Goal: Obtain resource: Download file/media

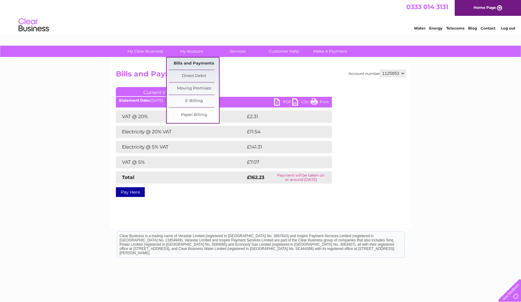
click at [191, 64] on link "Bills and Payments" at bounding box center [194, 63] width 50 height 12
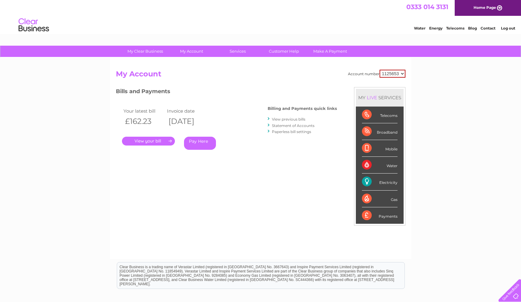
click at [291, 120] on link "View previous bills" at bounding box center [288, 119] width 33 height 5
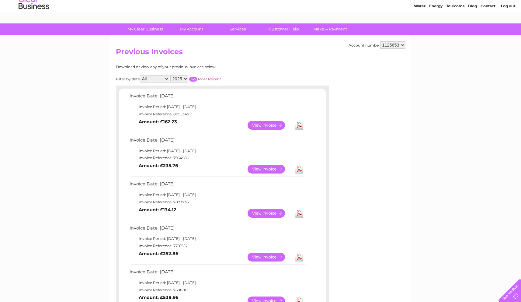
scroll to position [22, 0]
click at [186, 79] on select "2025 2024 2023 2022" at bounding box center [179, 78] width 18 height 7
select select "2024"
click at [171, 75] on select "2025 2024 2023 2022" at bounding box center [179, 78] width 18 height 7
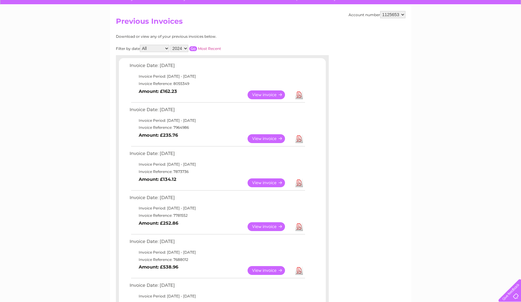
scroll to position [0, 0]
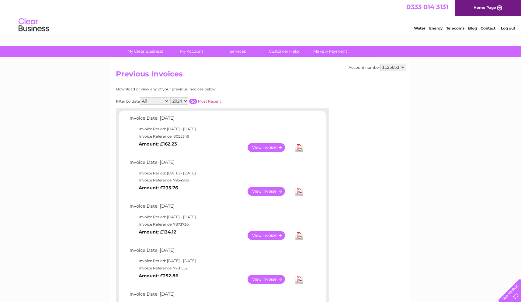
click at [193, 101] on input "button" at bounding box center [193, 101] width 8 height 5
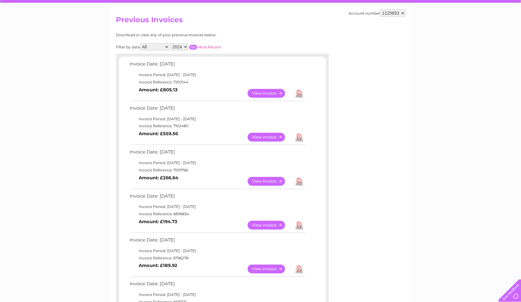
scroll to position [57, 0]
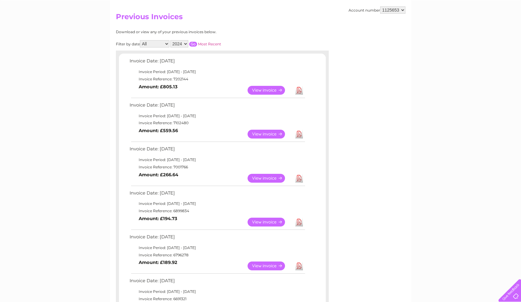
click at [270, 220] on link "View" at bounding box center [270, 221] width 45 height 9
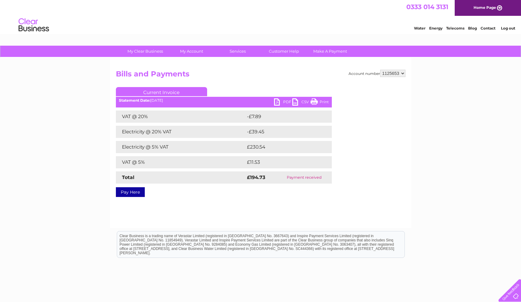
click at [287, 102] on link "PDF" at bounding box center [283, 102] width 18 height 9
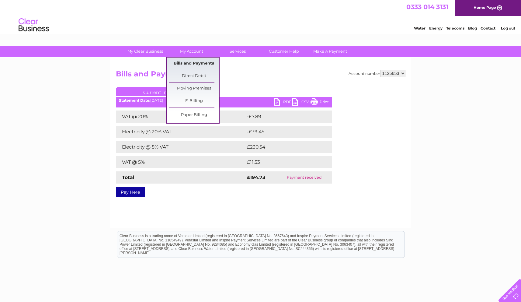
click at [198, 65] on link "Bills and Payments" at bounding box center [194, 63] width 50 height 12
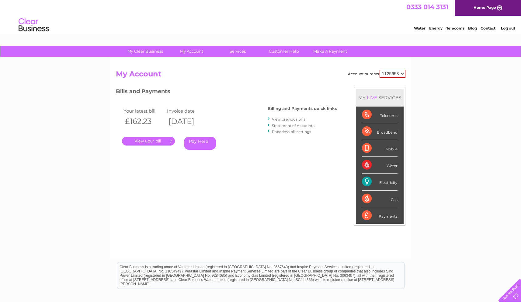
click at [148, 138] on link "." at bounding box center [148, 141] width 53 height 9
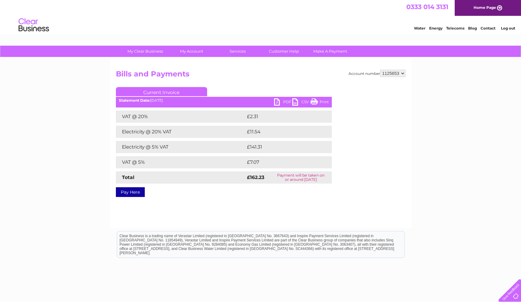
click at [284, 101] on link "PDF" at bounding box center [283, 102] width 18 height 9
